Goal: Transaction & Acquisition: Purchase product/service

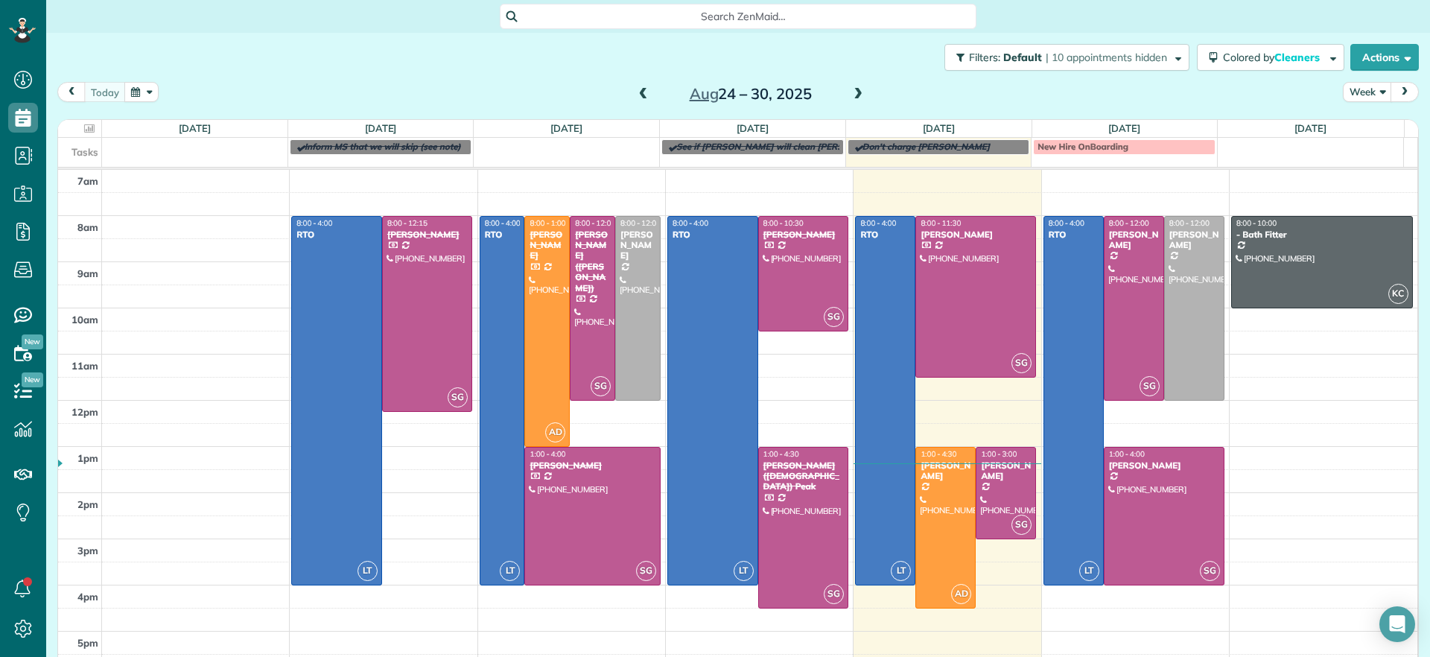
scroll to position [7, 7]
click at [988, 489] on div at bounding box center [1006, 493] width 59 height 91
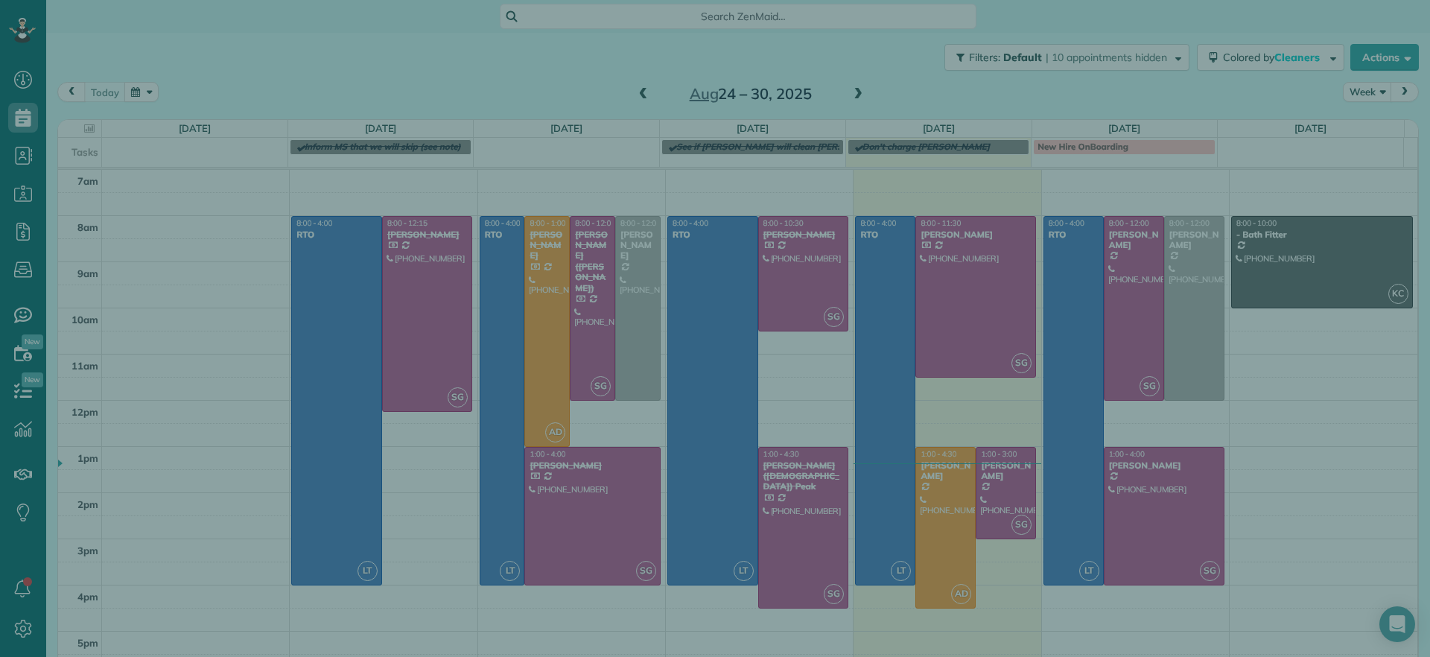
click at [947, 373] on div "Close Cleaners" at bounding box center [715, 328] width 1430 height 657
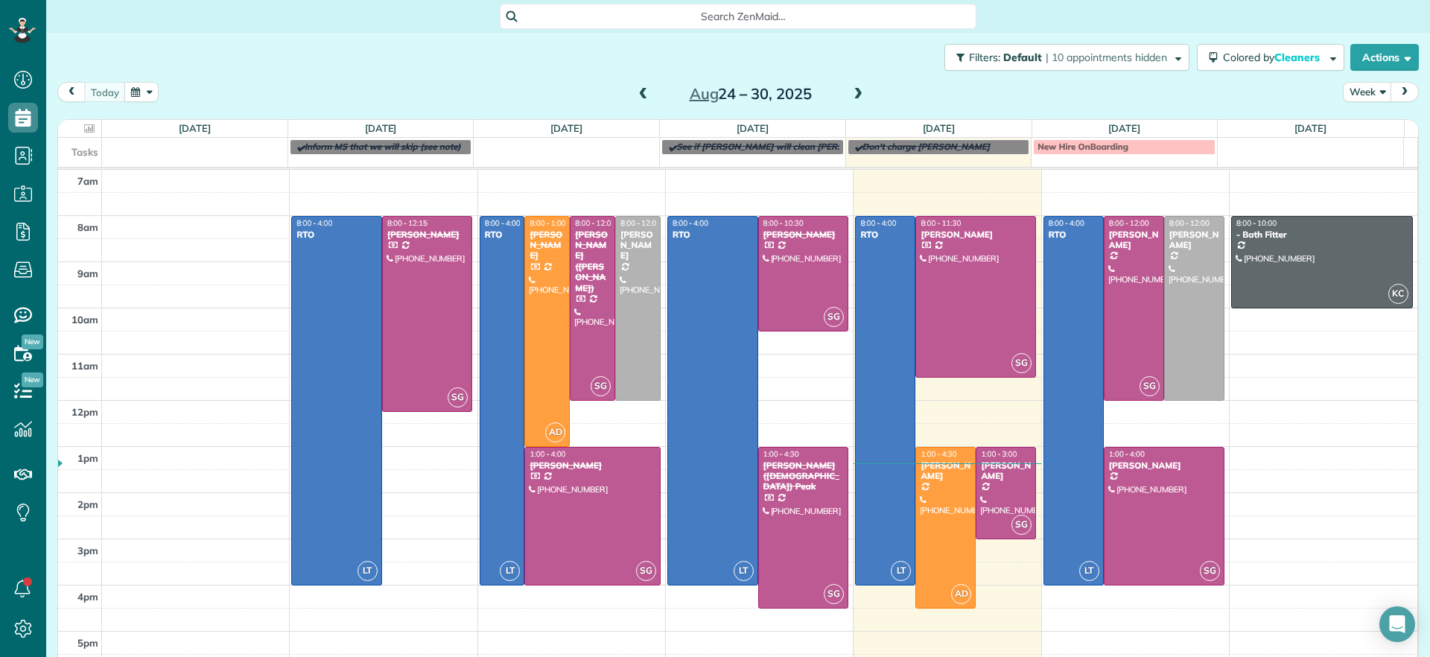
click at [947, 331] on body "Dashboard Scheduling Calendar View List View Dispatch View - Weekly scheduling …" at bounding box center [715, 328] width 1430 height 657
click at [948, 329] on div at bounding box center [975, 297] width 119 height 160
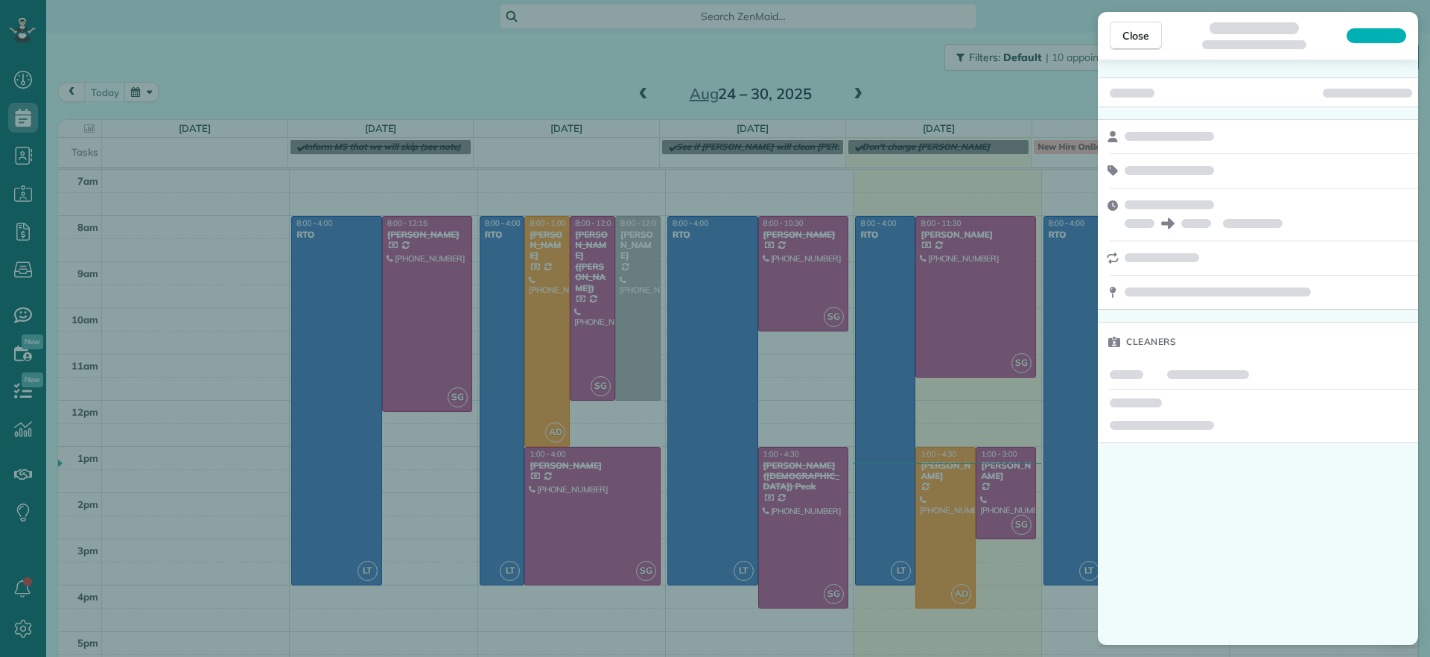
click at [1323, 100] on div at bounding box center [1258, 92] width 320 height 30
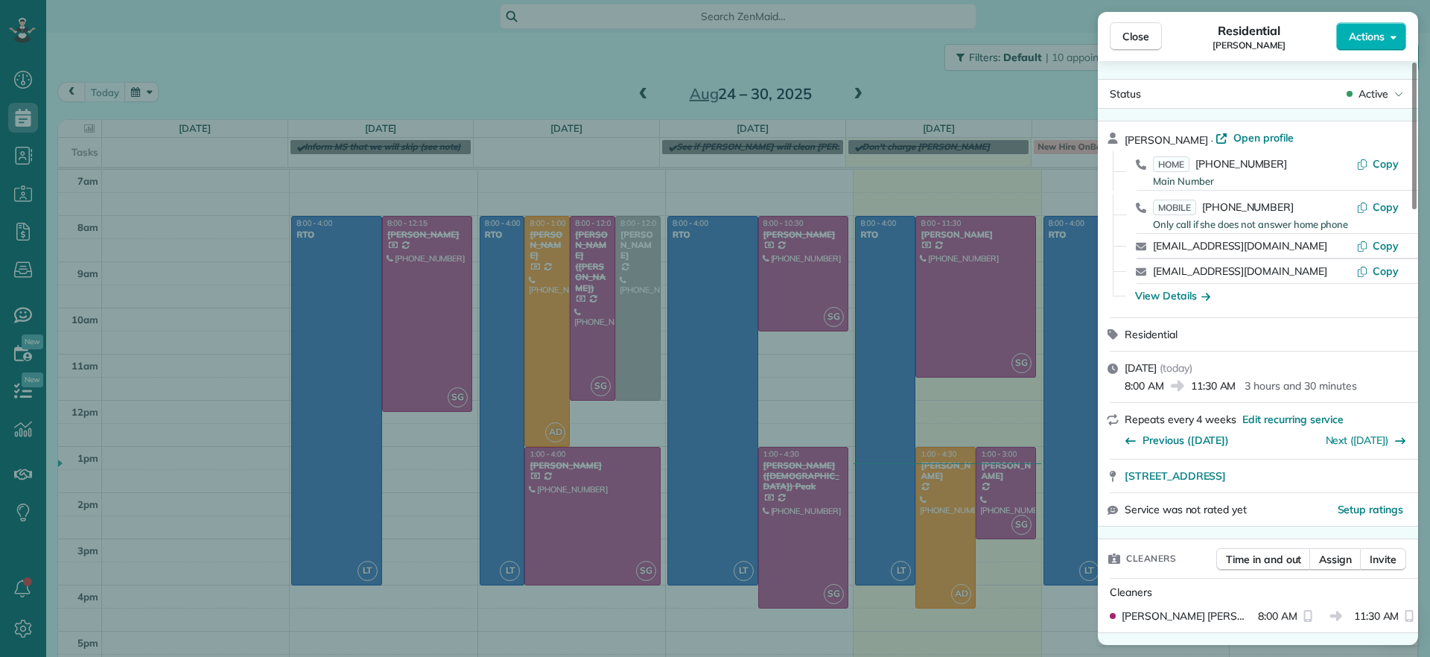
click at [983, 326] on div "Close Residential Mary Spencer Actions Status Active Mary Spencer · Open profil…" at bounding box center [715, 328] width 1430 height 657
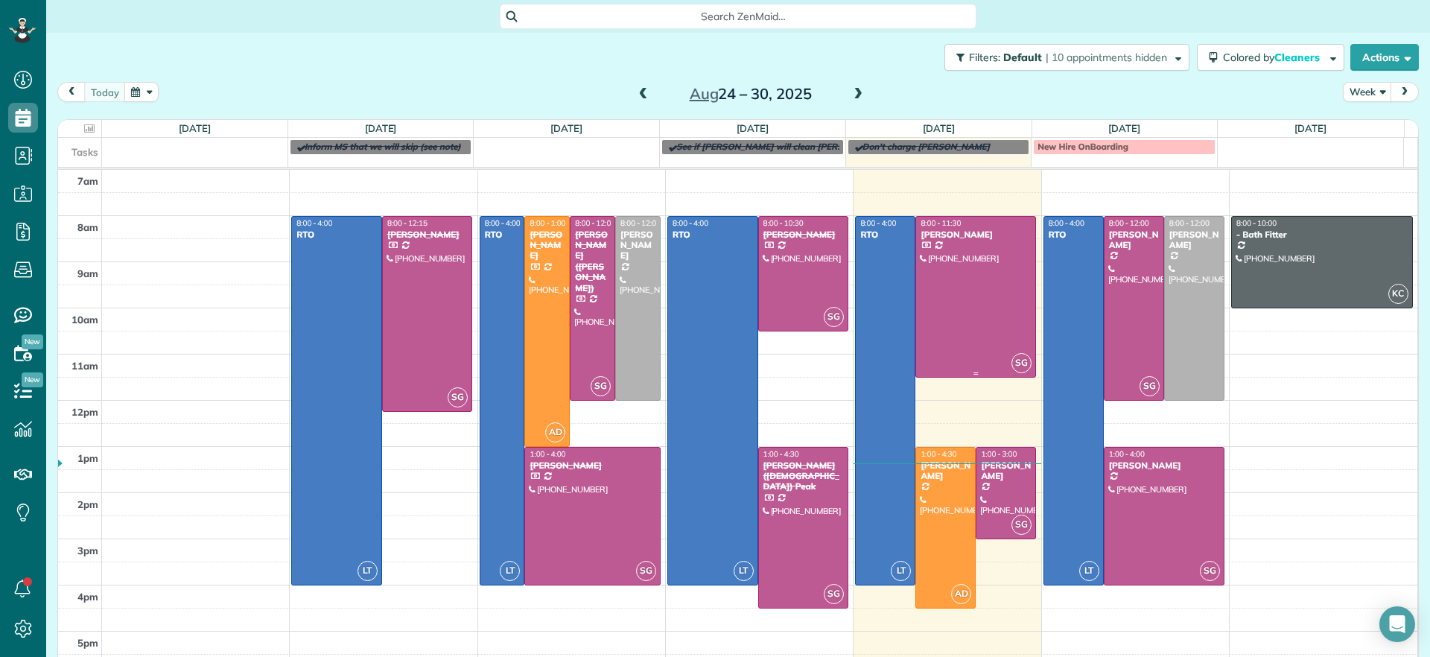
click at [983, 326] on div at bounding box center [975, 297] width 119 height 160
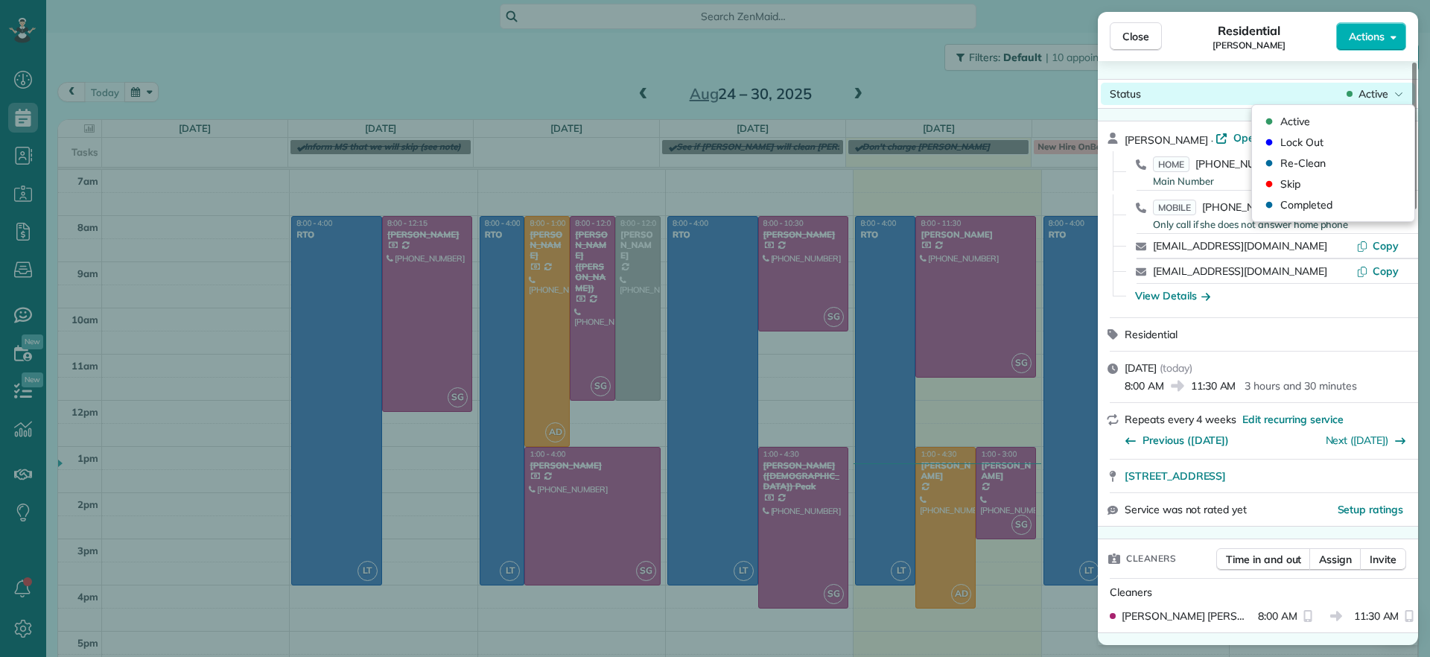
click at [1401, 97] on icon at bounding box center [1399, 93] width 9 height 15
click at [1300, 203] on span "Completed" at bounding box center [1307, 204] width 52 height 15
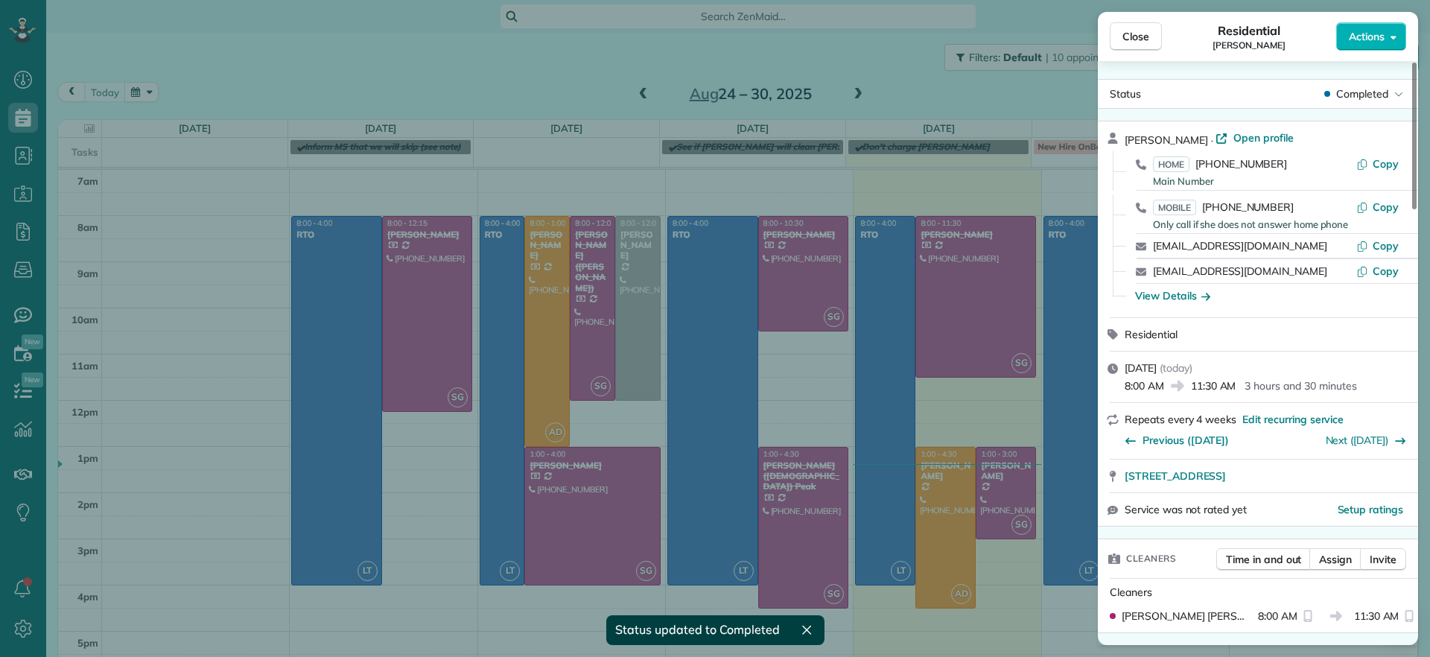
click at [989, 592] on div "Close Residential Mary Spencer Actions Status Completed Mary Spencer · Open pro…" at bounding box center [715, 328] width 1430 height 657
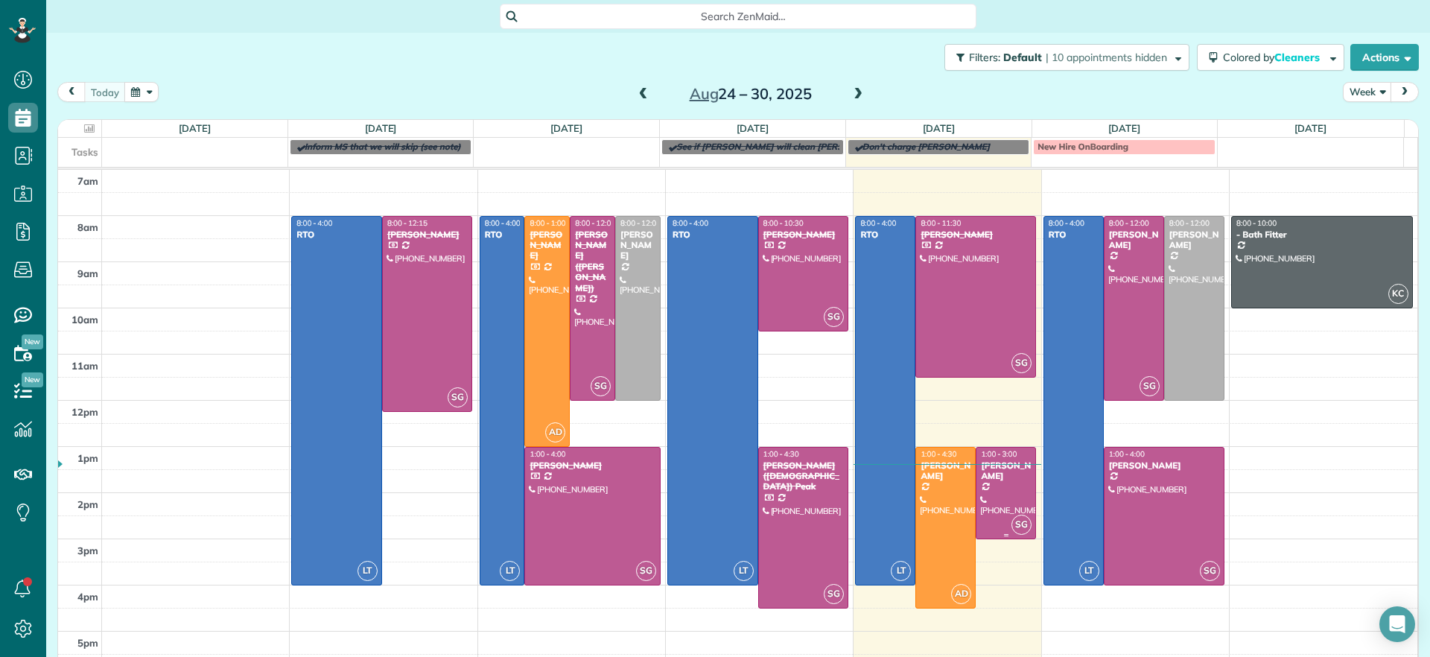
click at [977, 497] on div at bounding box center [1006, 493] width 59 height 91
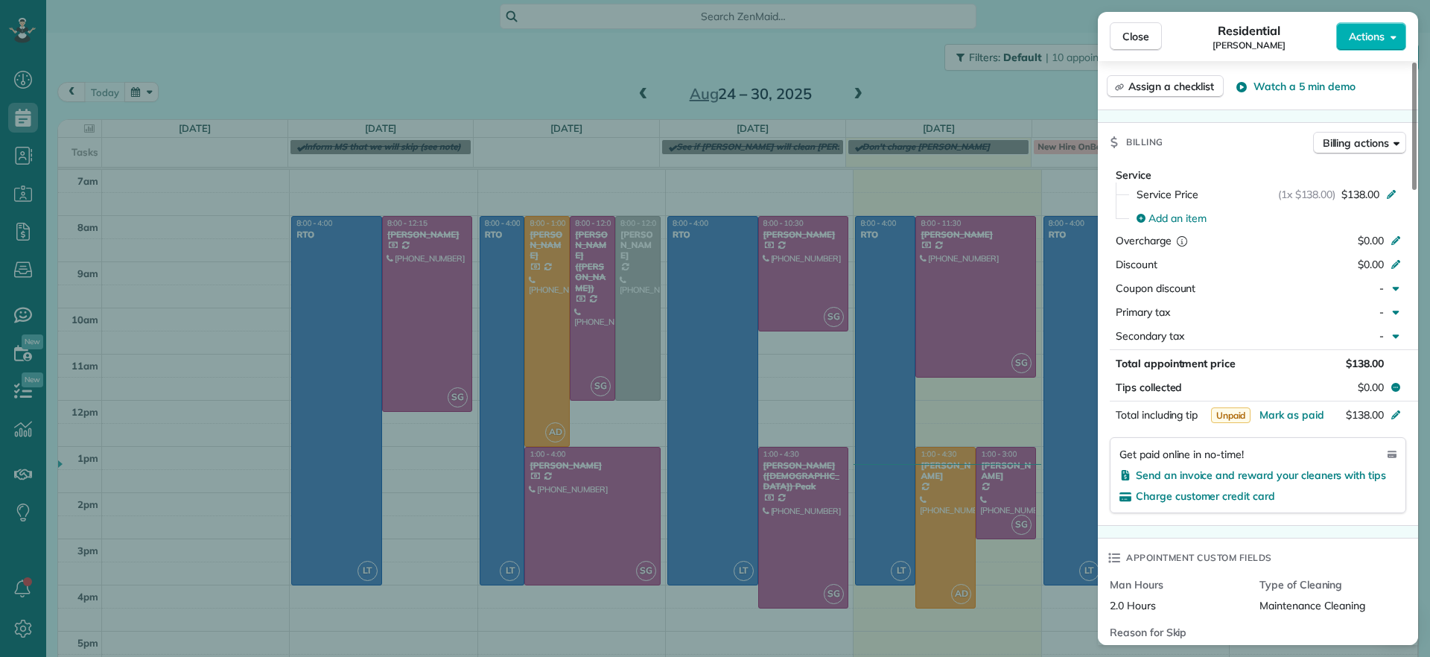
scroll to position [749, 0]
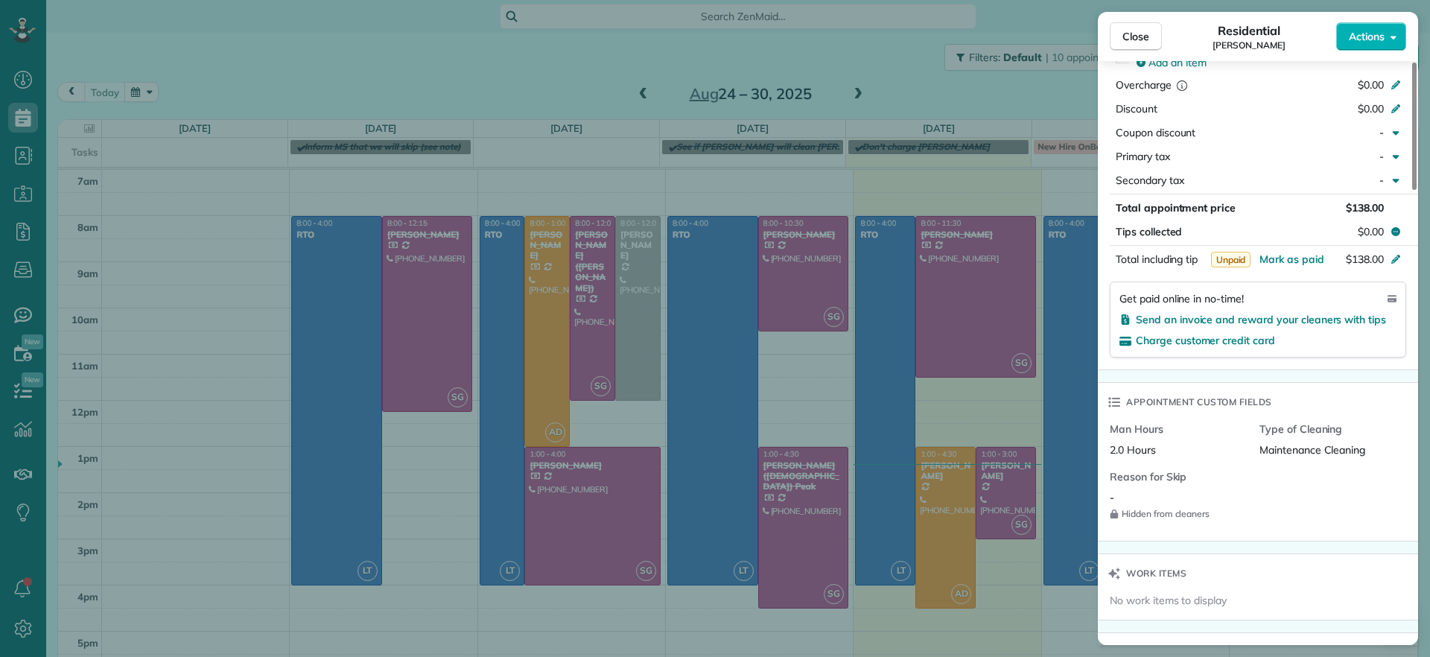
click at [1237, 347] on div "Charge customer credit card" at bounding box center [1258, 340] width 277 height 15
click at [1237, 346] on span "Charge customer credit card" at bounding box center [1205, 340] width 139 height 13
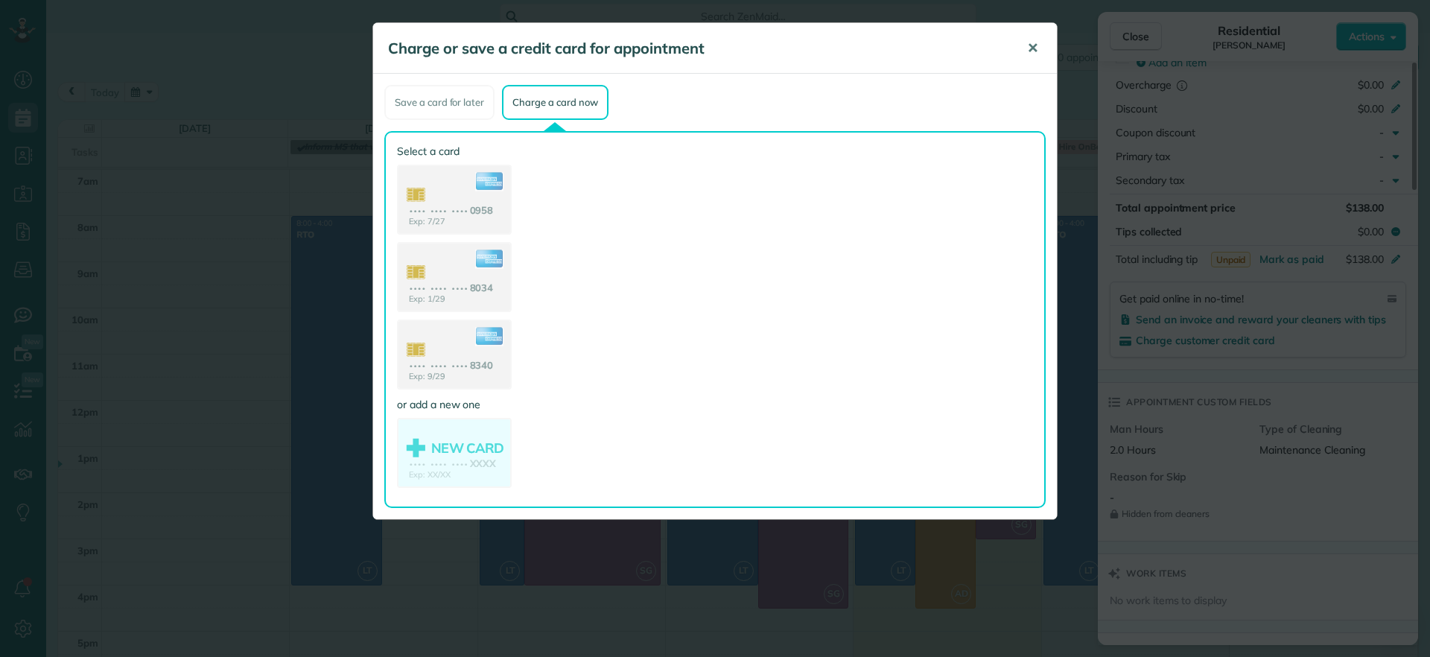
click at [1037, 43] on span "✕" at bounding box center [1032, 47] width 11 height 17
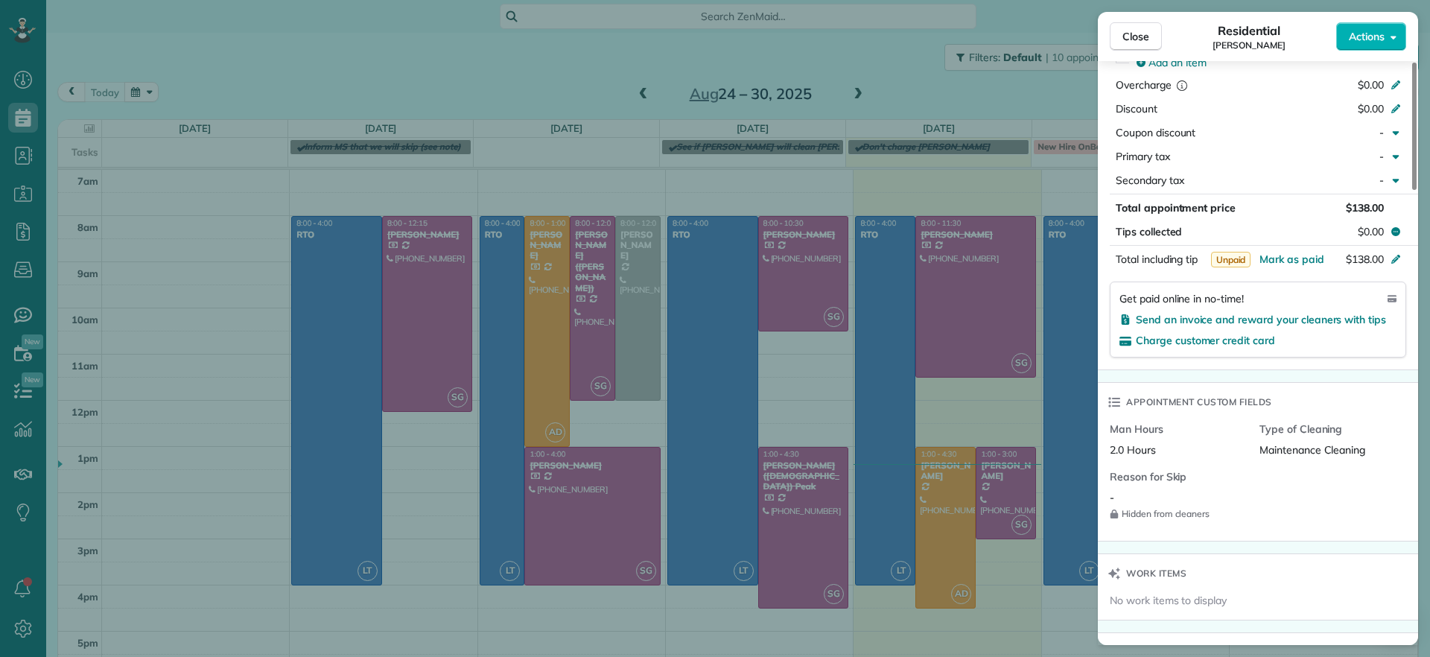
click at [416, 183] on div "Close Residential Ann Whitlow Actions Status Active Ann Whitlow · Open profile …" at bounding box center [715, 328] width 1430 height 657
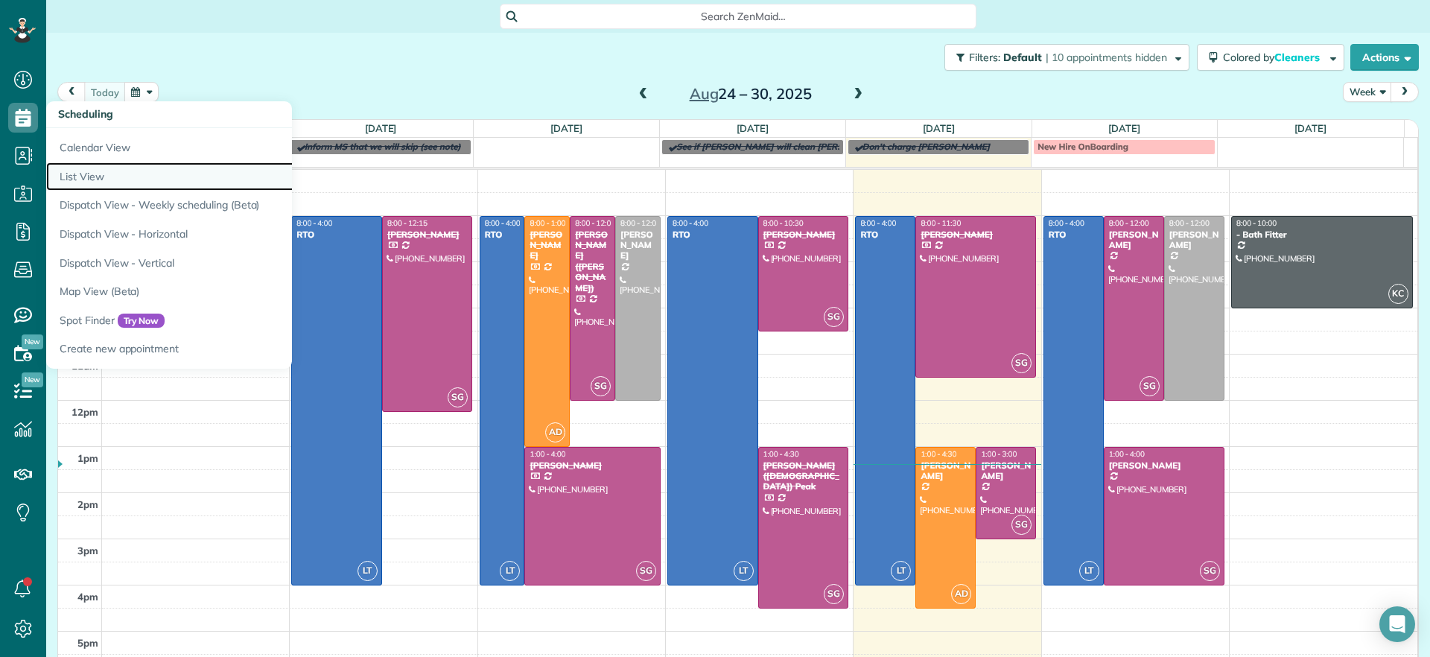
click at [80, 176] on link "List View" at bounding box center [232, 176] width 372 height 29
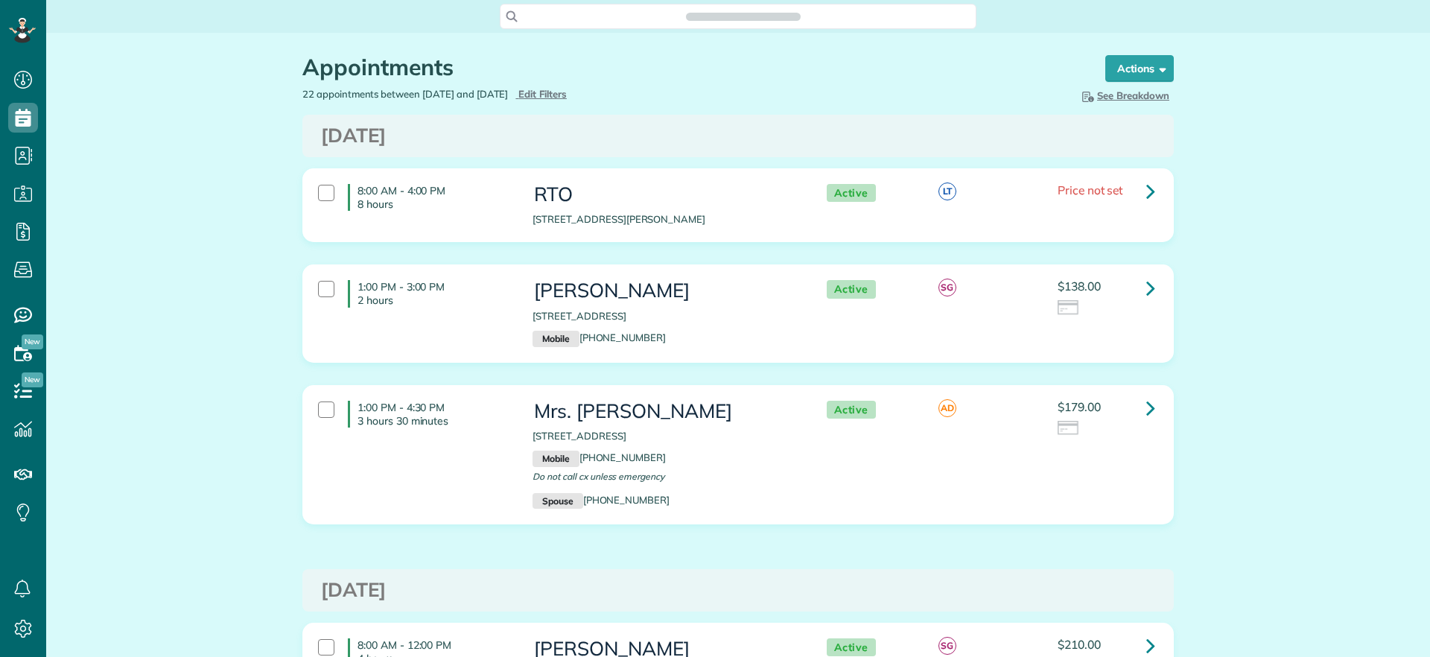
scroll to position [657, 46]
click at [1141, 74] on button "Actions" at bounding box center [1140, 68] width 69 height 27
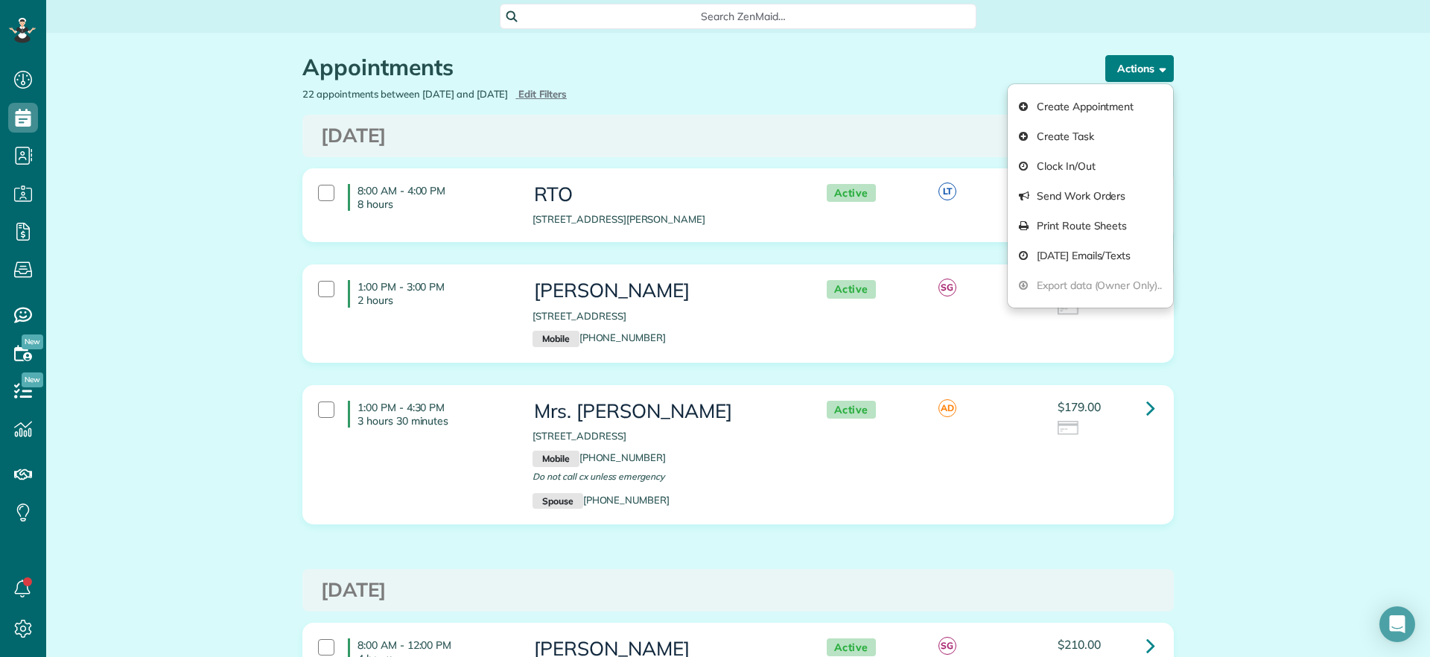
click at [1141, 74] on button "Actions" at bounding box center [1140, 68] width 69 height 27
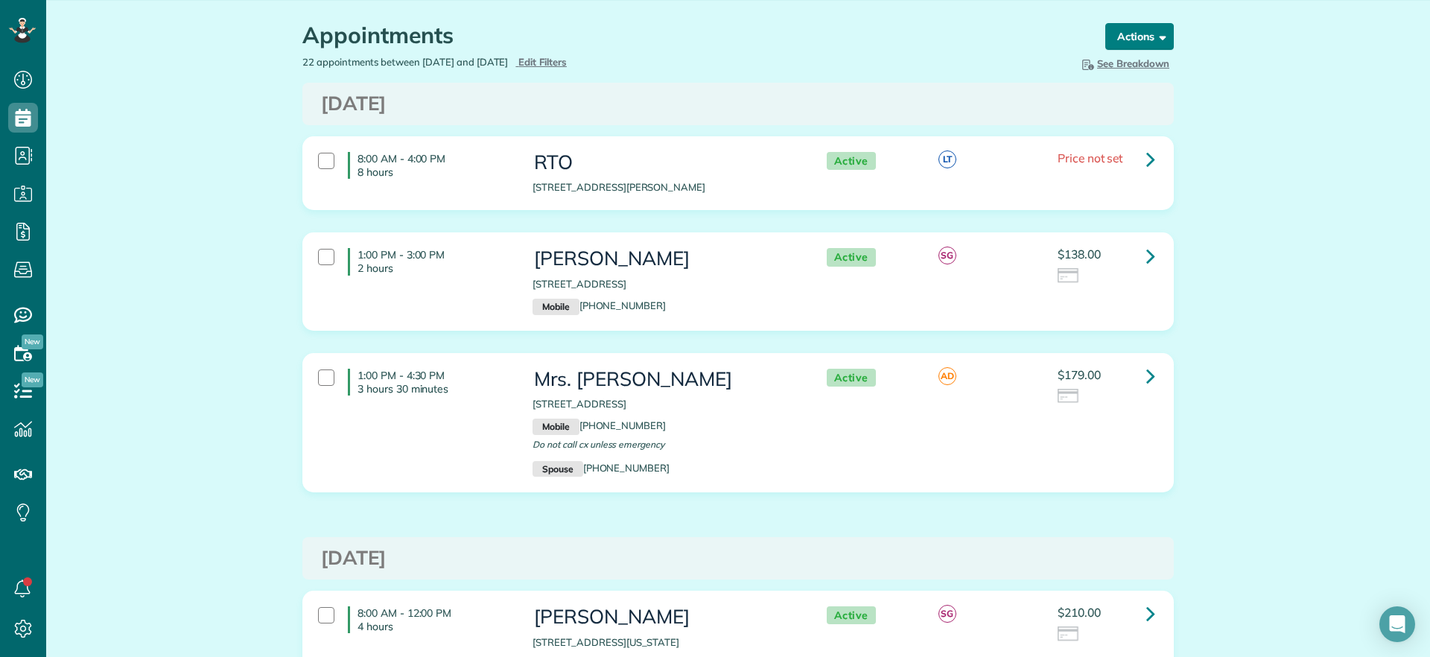
scroll to position [0, 0]
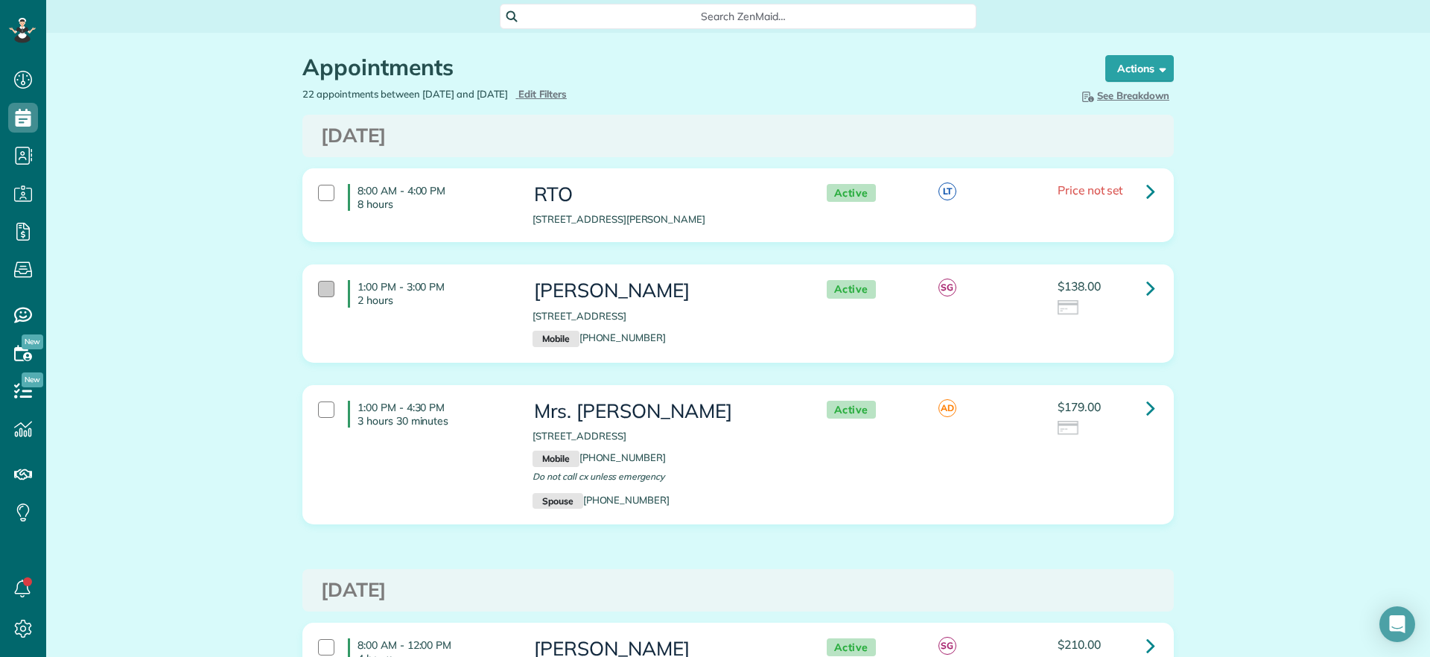
click at [318, 293] on div at bounding box center [326, 289] width 16 height 16
click at [1130, 71] on strong "Bulk Actions" at bounding box center [1120, 68] width 63 height 13
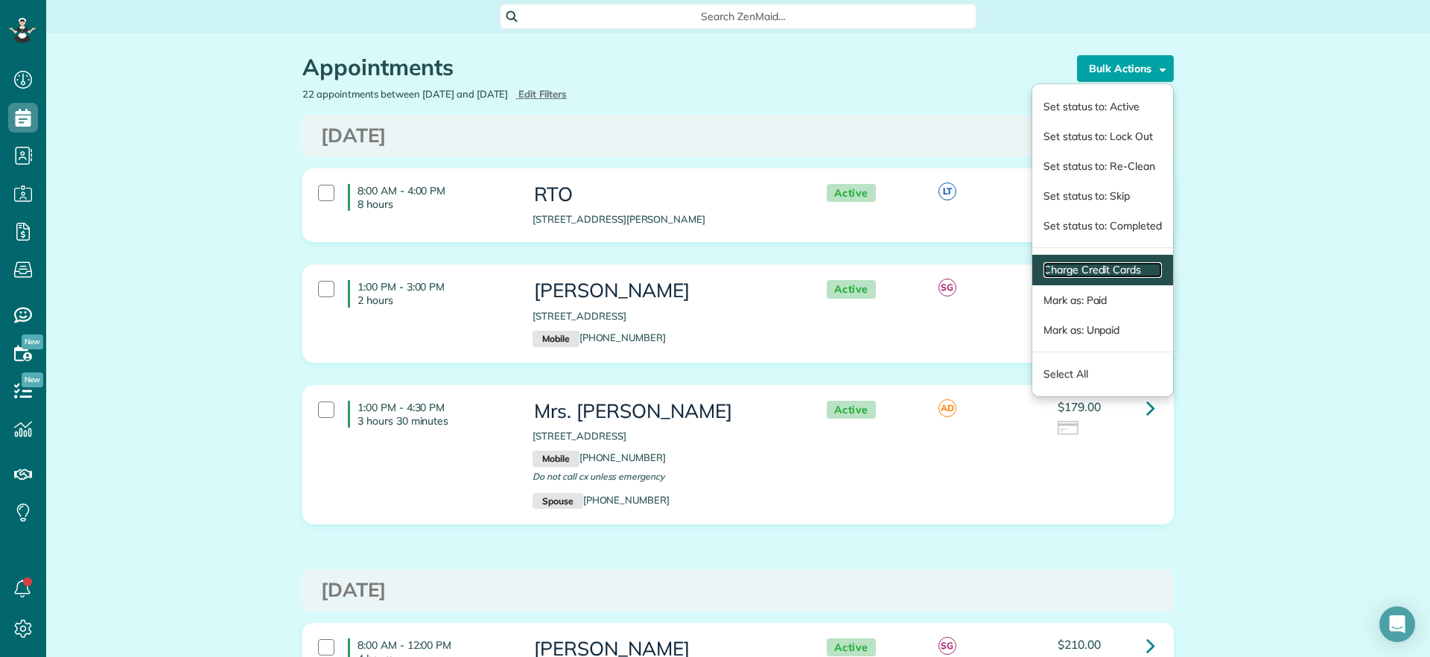
click at [1097, 266] on link "Charge Credit Cards" at bounding box center [1103, 270] width 118 height 16
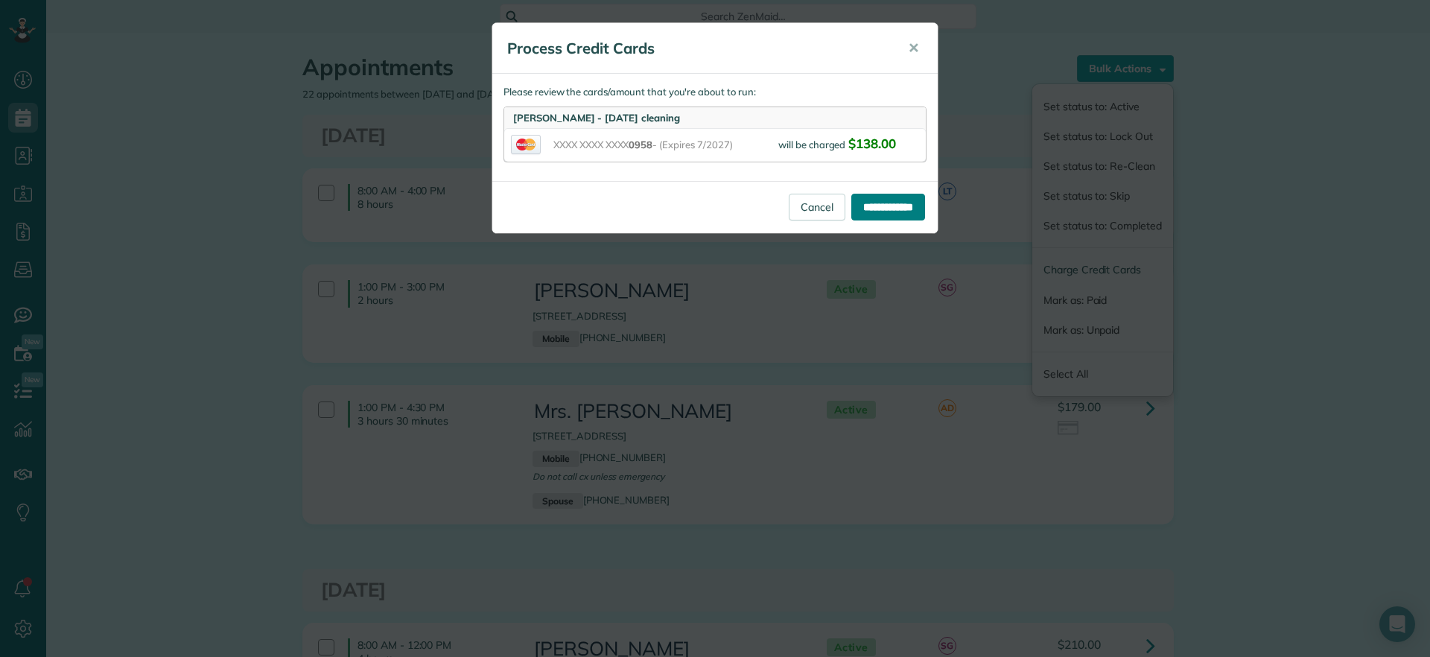
click at [898, 206] on input "**********" at bounding box center [888, 207] width 74 height 27
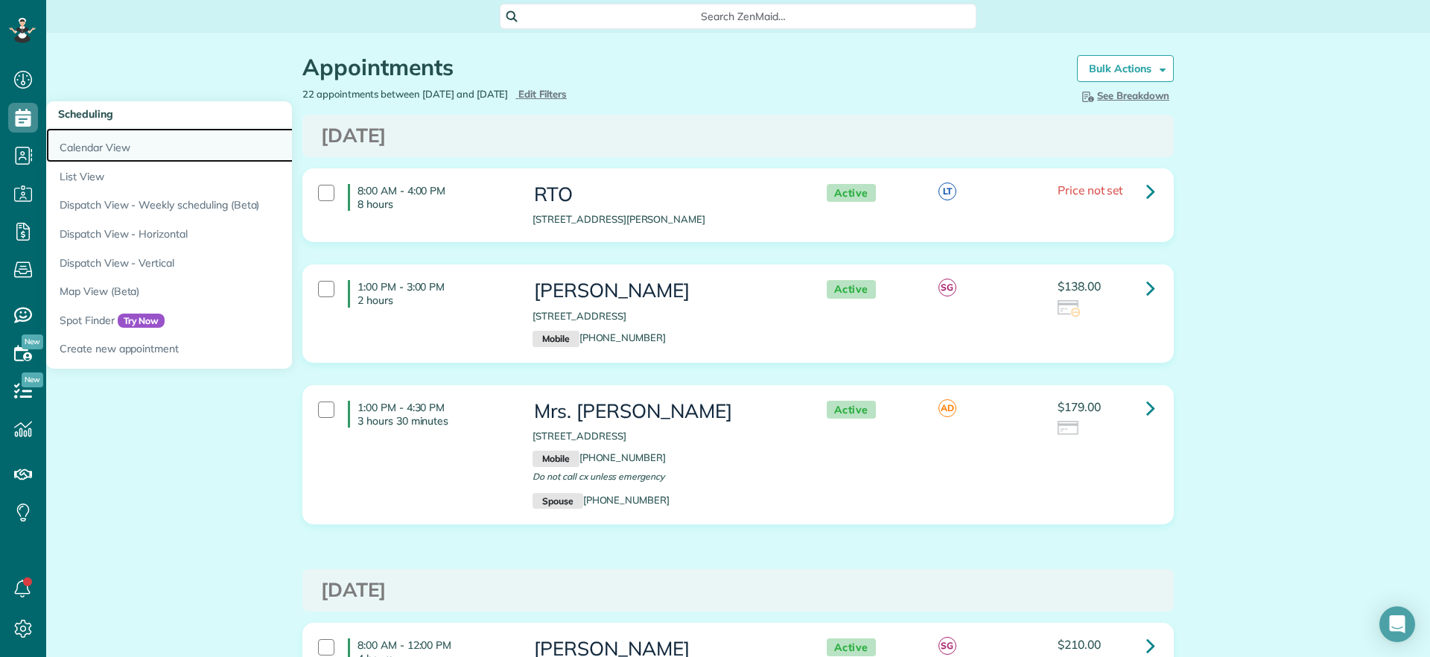
click at [94, 156] on link "Calendar View" at bounding box center [232, 145] width 372 height 34
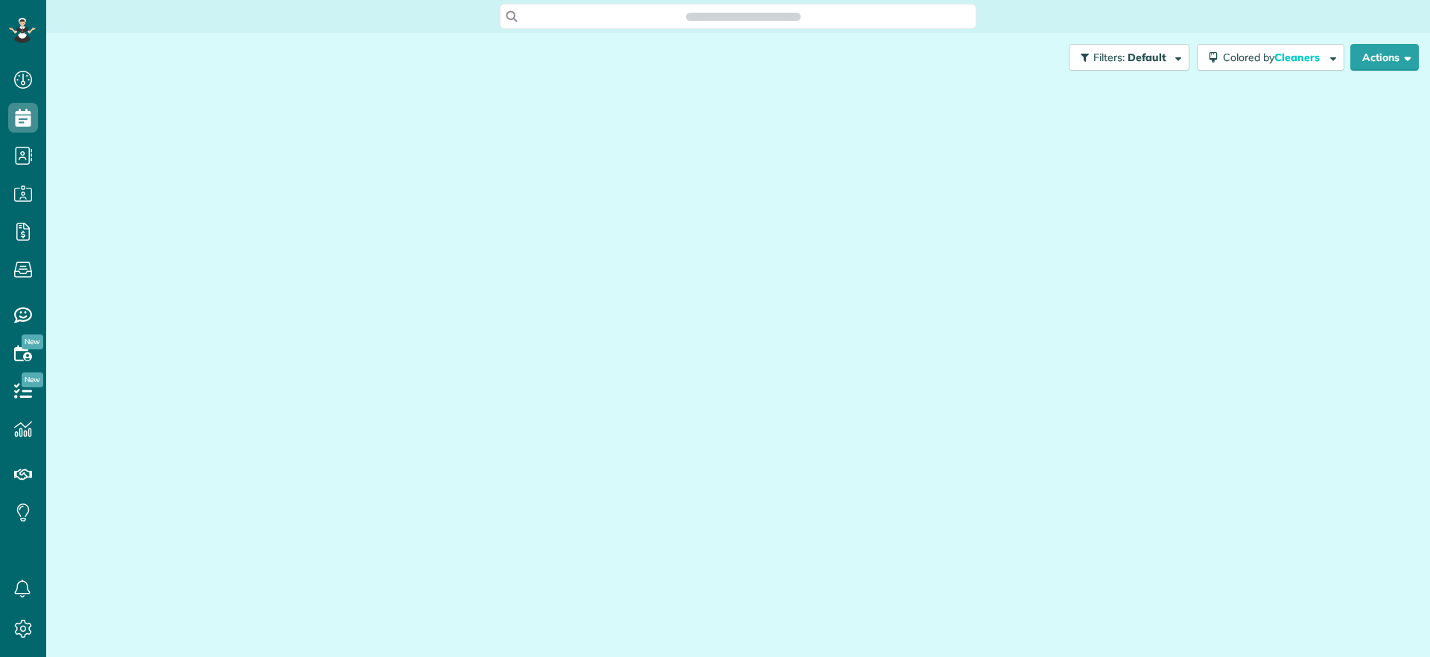
scroll to position [7, 7]
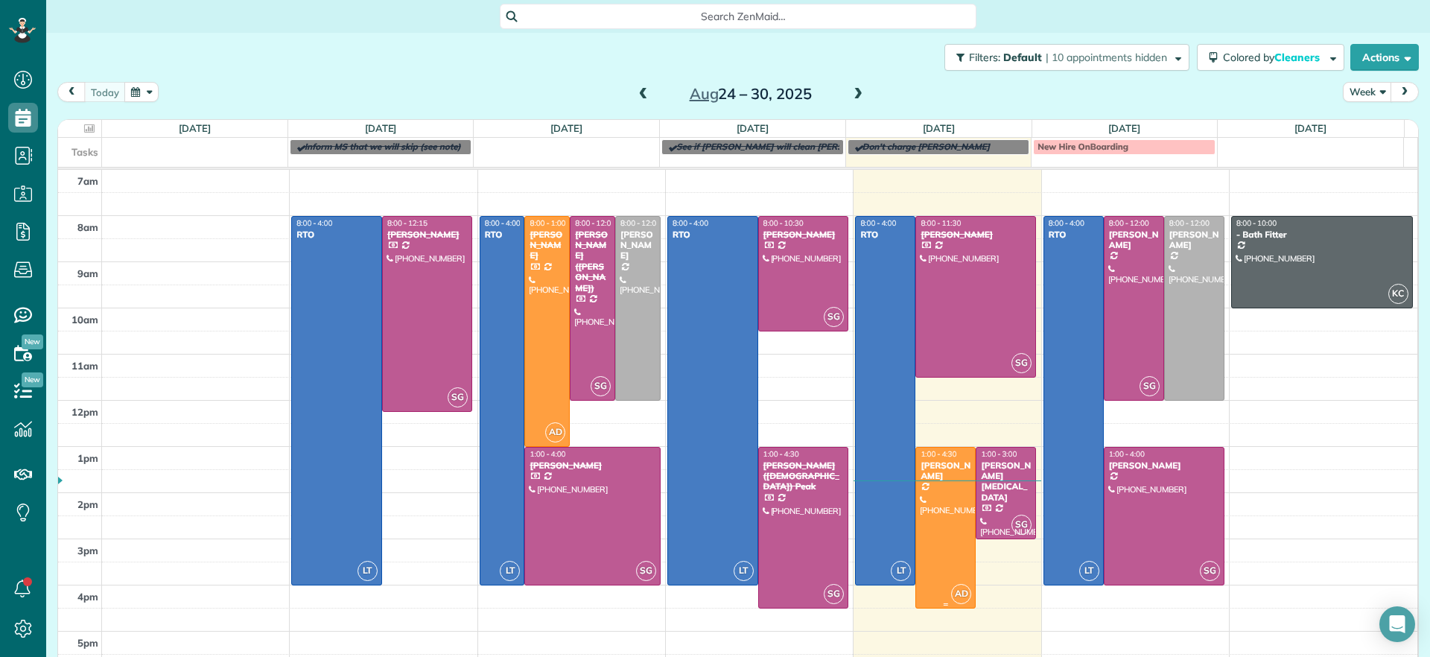
click at [925, 513] on div at bounding box center [945, 528] width 59 height 160
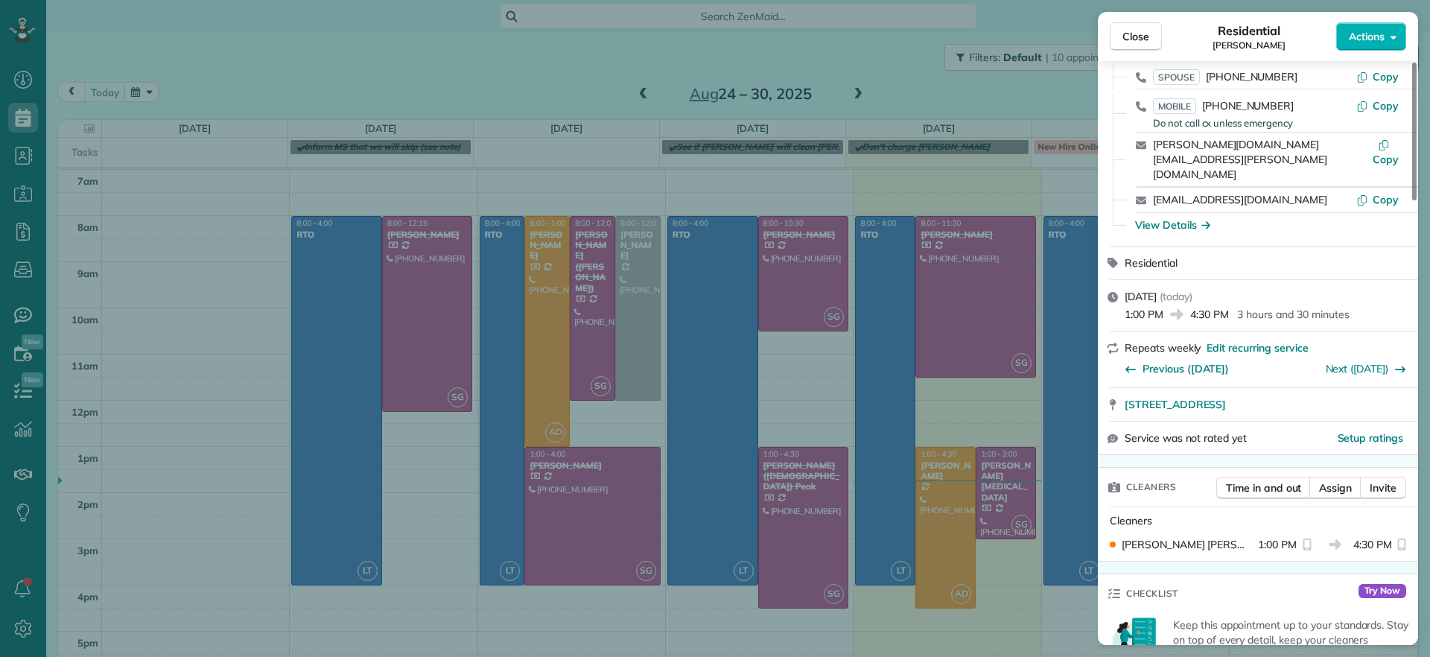
scroll to position [1, 0]
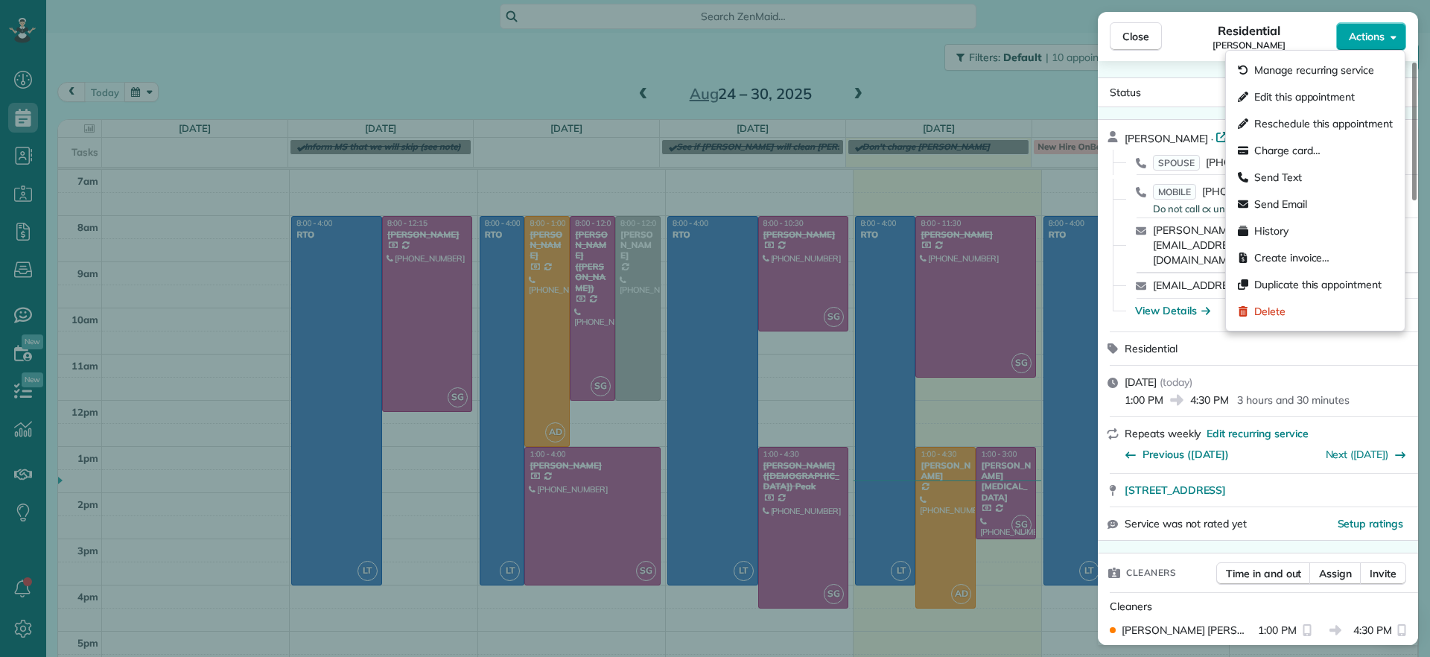
click at [1345, 48] on button "Actions" at bounding box center [1371, 36] width 70 height 28
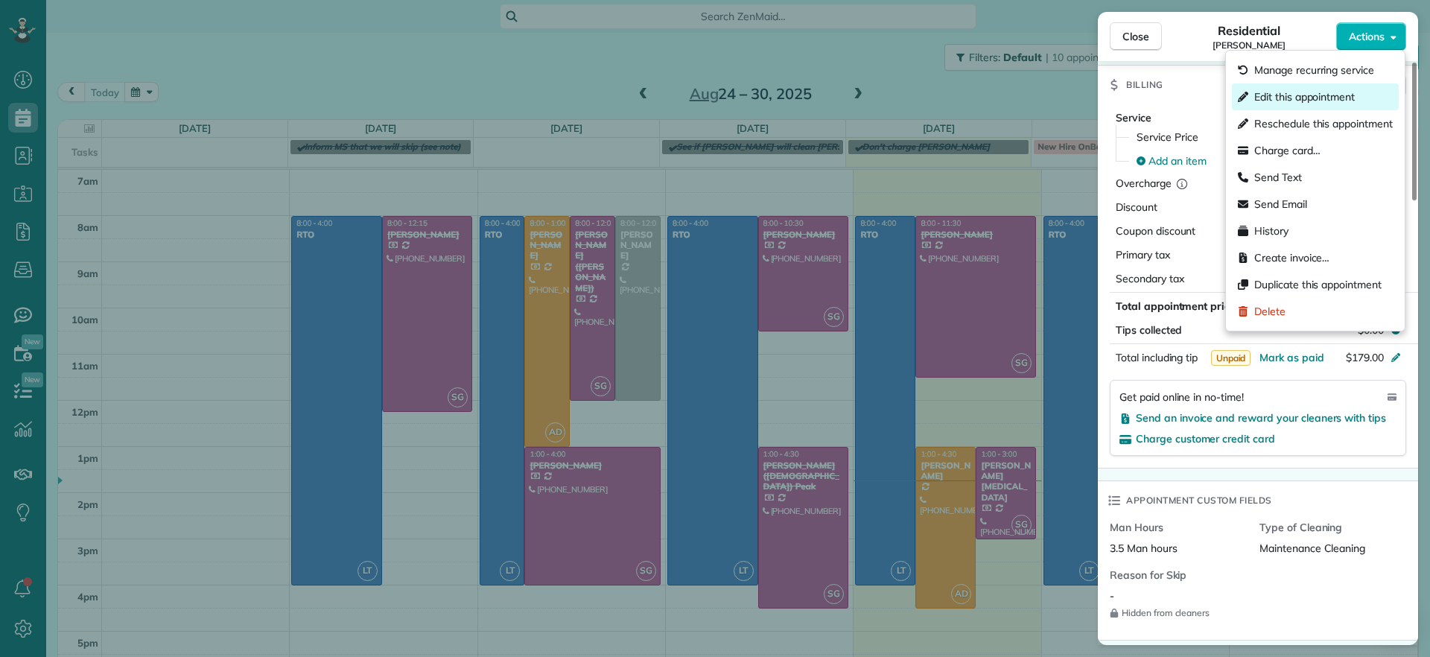
scroll to position [748, 0]
click at [1184, 37] on div "Residential Brandon Fox" at bounding box center [1249, 37] width 174 height 30
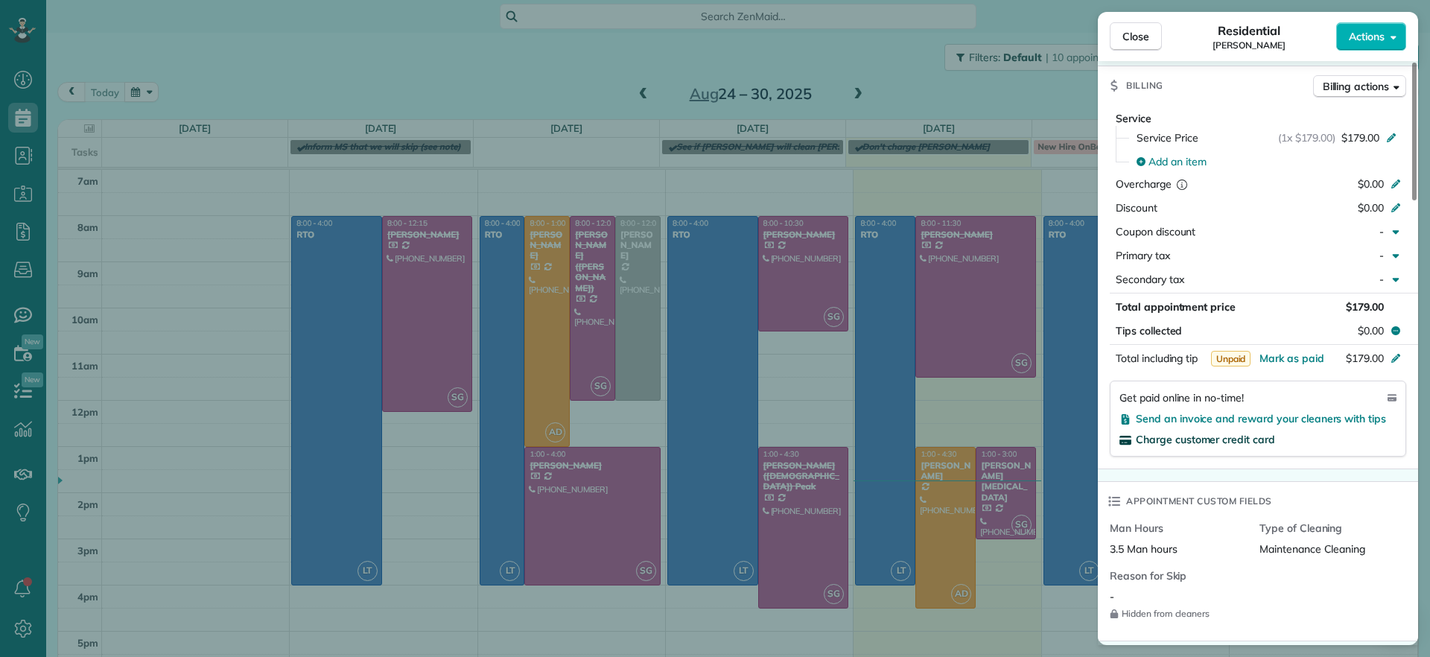
click at [1242, 433] on span "Charge customer credit card" at bounding box center [1205, 439] width 139 height 13
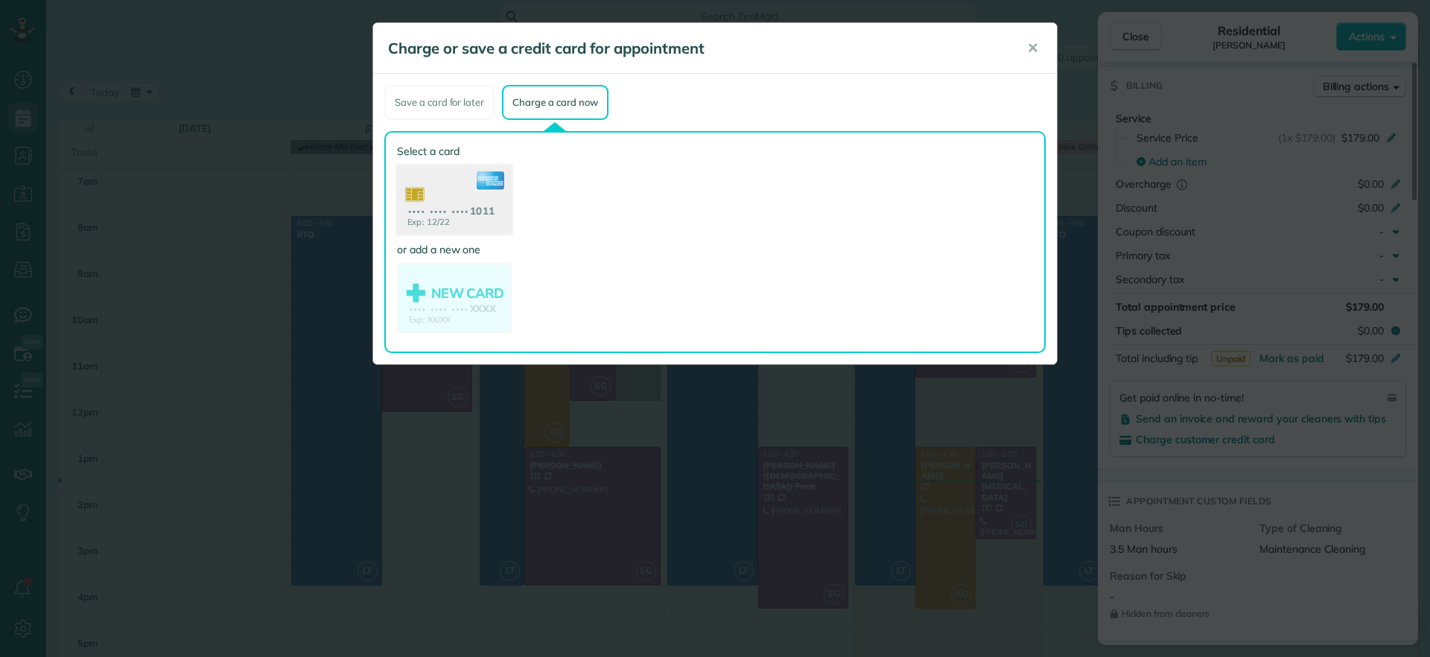
click at [468, 210] on use at bounding box center [454, 201] width 115 height 72
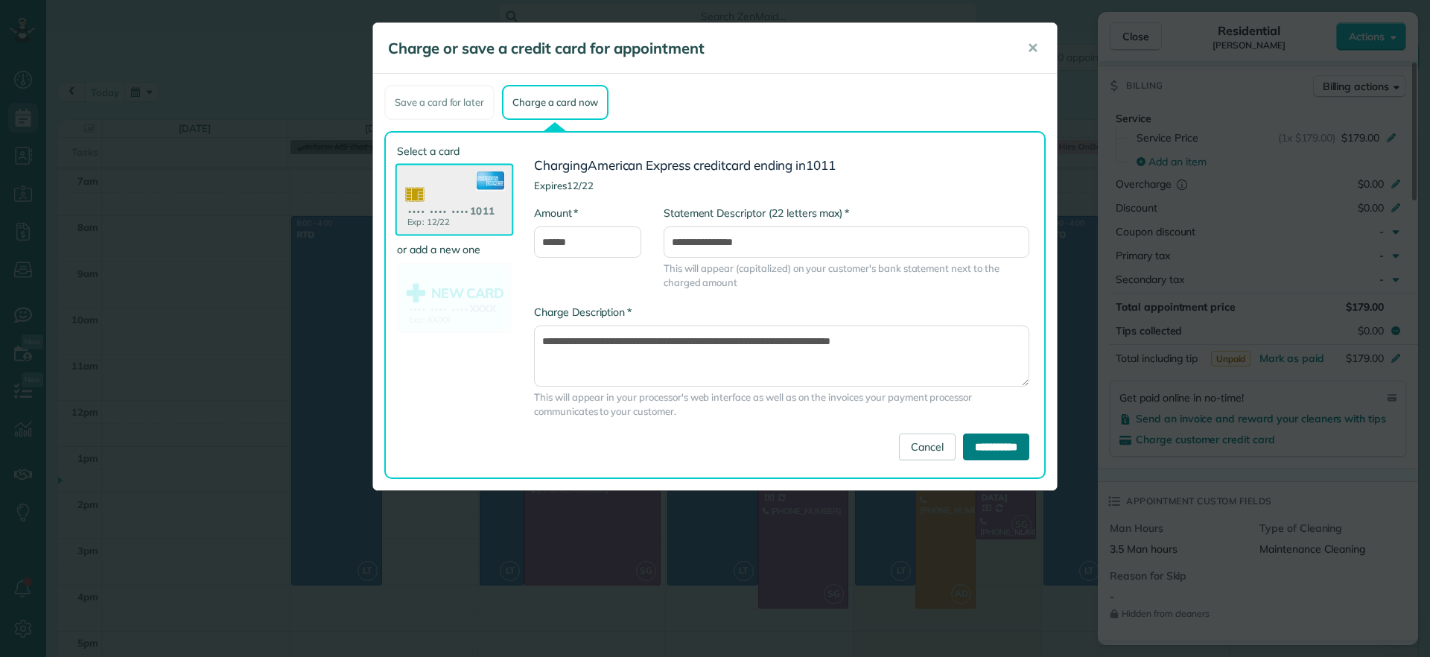
click at [1015, 443] on input "**********" at bounding box center [996, 447] width 66 height 27
